Goal: Navigation & Orientation: Find specific page/section

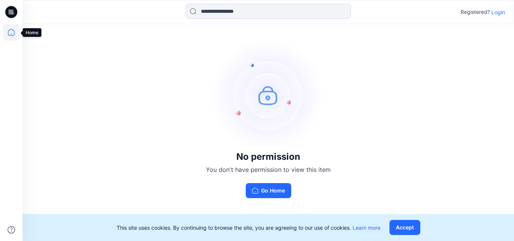
click at [8, 32] on icon at bounding box center [11, 32] width 7 height 7
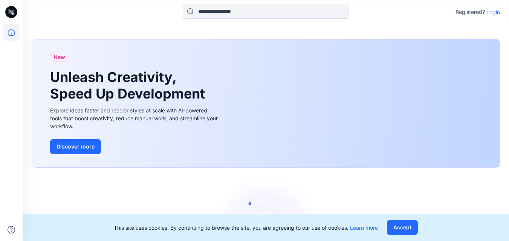
click at [491, 15] on p "Login" at bounding box center [493, 12] width 14 height 8
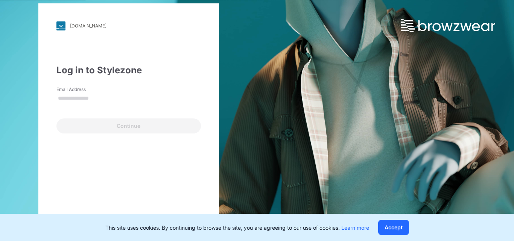
click at [97, 98] on input "Email Address" at bounding box center [128, 98] width 145 height 11
type input "**********"
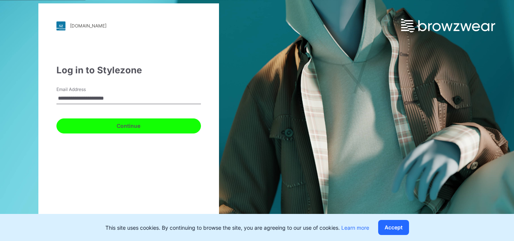
click at [112, 123] on button "Continue" at bounding box center [128, 126] width 145 height 15
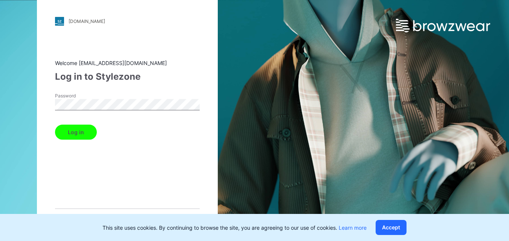
click at [93, 135] on button "Log in" at bounding box center [76, 132] width 42 height 15
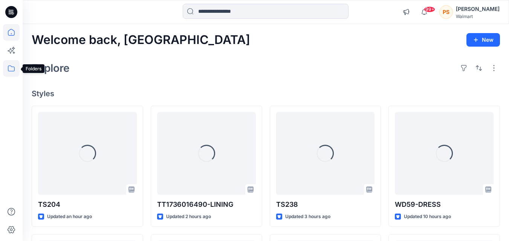
click at [9, 64] on icon at bounding box center [11, 68] width 17 height 17
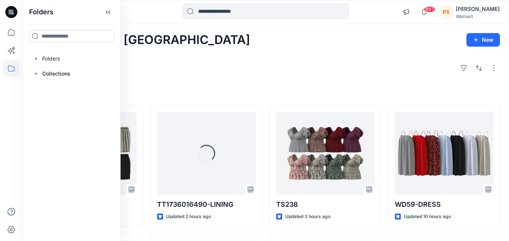
click at [331, 72] on div "Explore" at bounding box center [266, 68] width 468 height 18
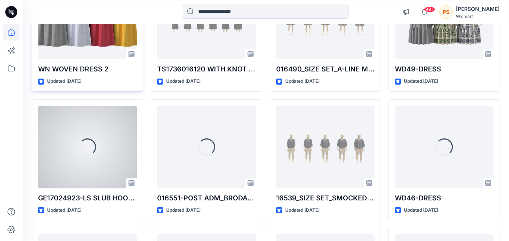
scroll to position [855, 0]
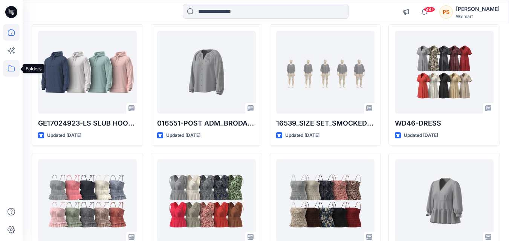
click at [14, 72] on icon at bounding box center [11, 68] width 17 height 17
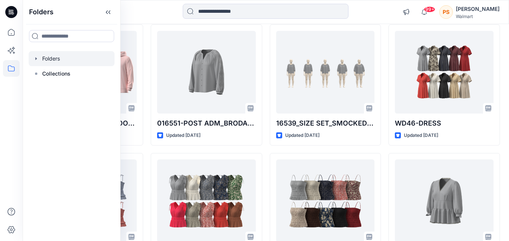
click at [58, 59] on div at bounding box center [72, 58] width 86 height 15
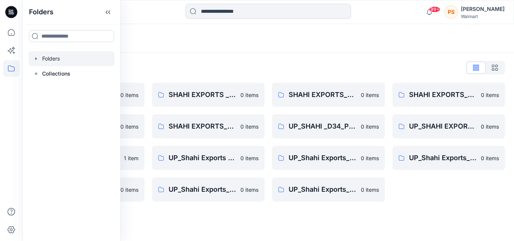
click at [347, 47] on div "Folders" at bounding box center [269, 38] width 492 height 29
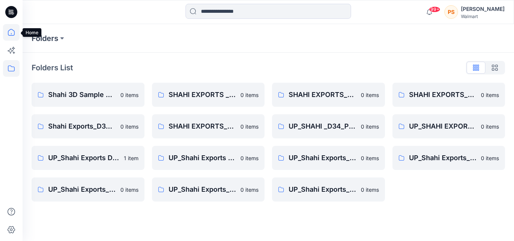
click at [10, 30] on icon at bounding box center [11, 32] width 7 height 7
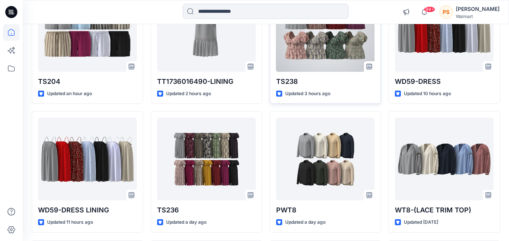
scroll to position [151, 0]
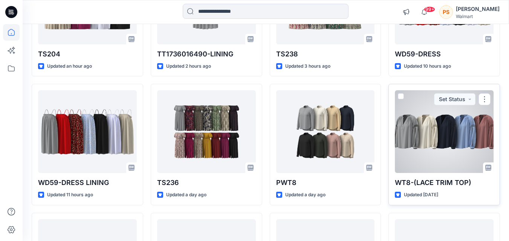
click at [414, 153] on div at bounding box center [444, 131] width 99 height 83
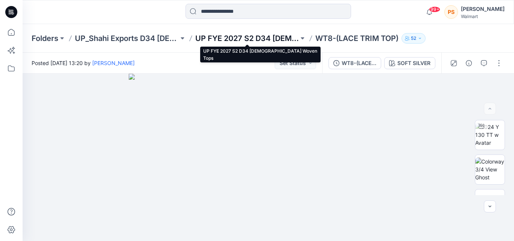
click at [250, 38] on p "UP FYE 2027 S2 D34 [DEMOGRAPHIC_DATA] Woven Tops" at bounding box center [247, 38] width 104 height 11
